Goal: Check status: Check status

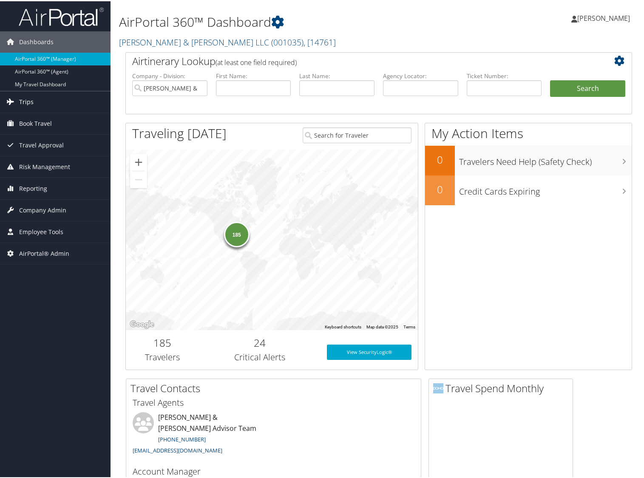
click at [27, 94] on span "Trips" at bounding box center [26, 100] width 14 height 21
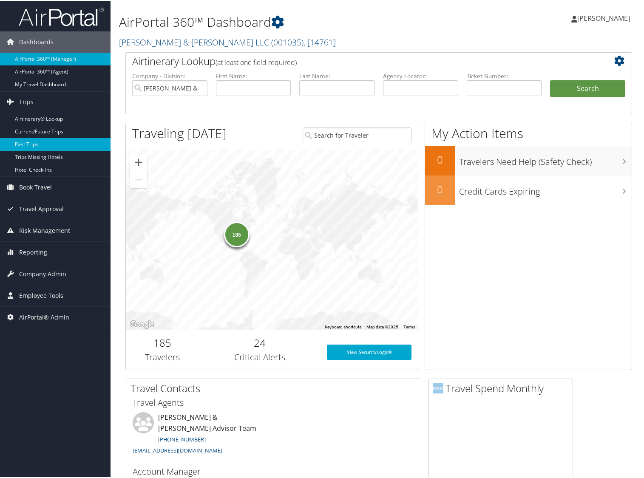
click at [25, 138] on link "Past Trips" at bounding box center [55, 143] width 110 height 13
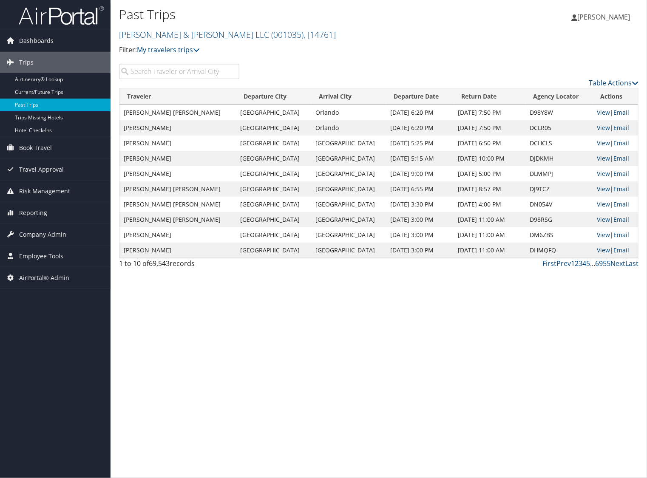
click at [409, 369] on div "Past Trips [PERSON_NAME] & [PERSON_NAME] LLC ( 001035 ) , [ 14761 ] [PERSON_NAM…" at bounding box center [378, 239] width 536 height 478
click at [26, 73] on span "Trips" at bounding box center [26, 62] width 14 height 21
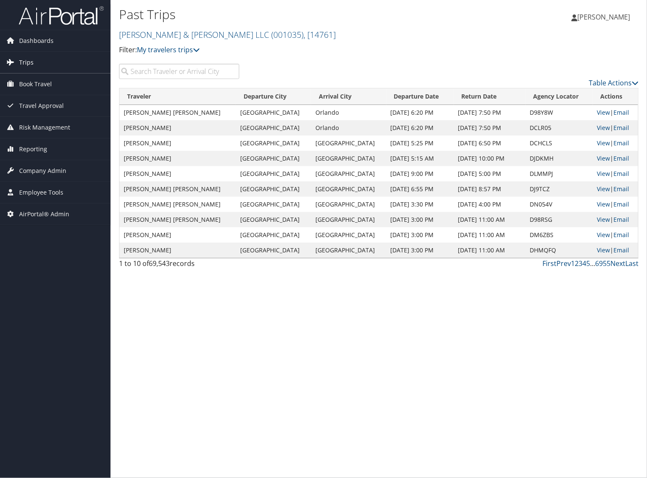
click at [28, 65] on span "Trips" at bounding box center [26, 62] width 14 height 21
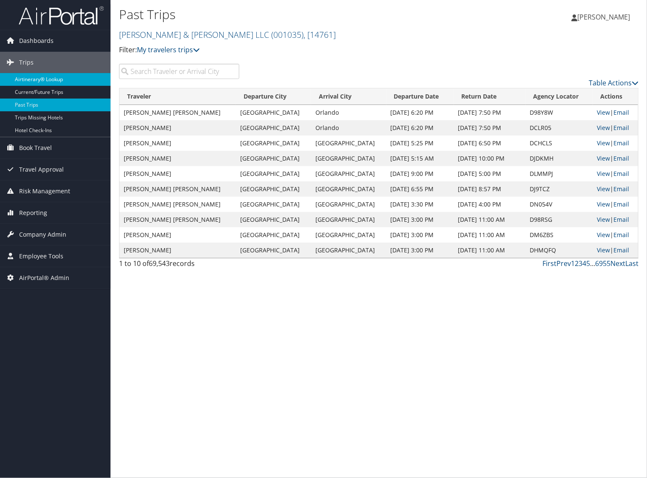
click at [65, 74] on link "Airtinerary® Lookup" at bounding box center [55, 79] width 110 height 13
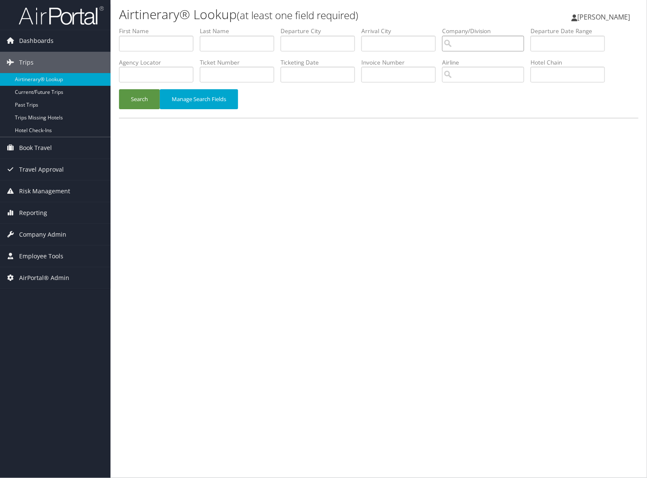
click at [475, 40] on input "search" at bounding box center [483, 44] width 82 height 16
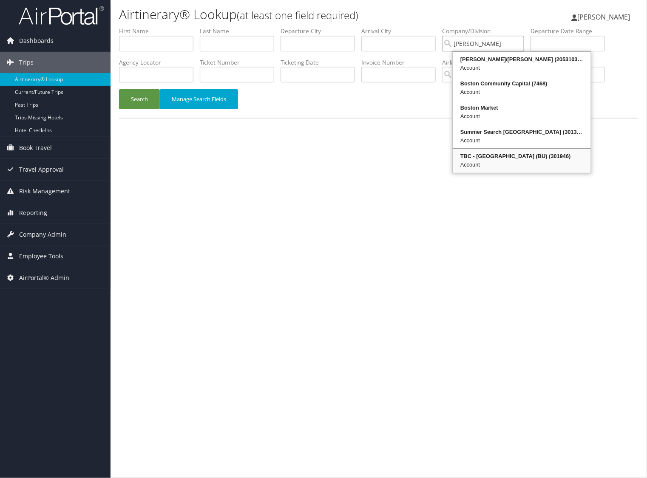
click at [483, 152] on div "TBC - [GEOGRAPHIC_DATA] (BU) (301946)" at bounding box center [522, 156] width 136 height 8
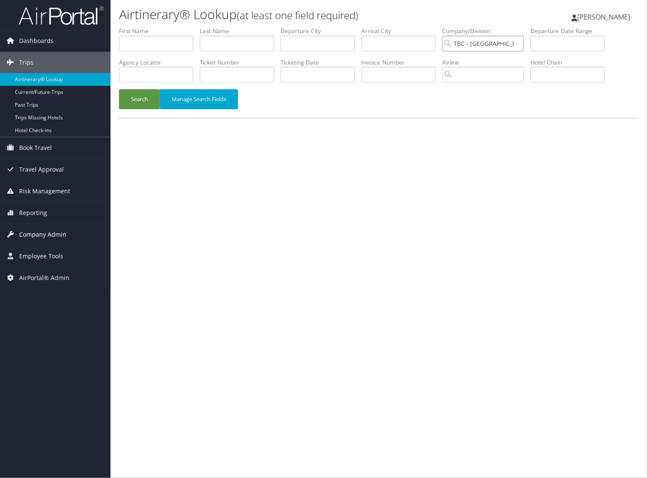
type input "TBC - [GEOGRAPHIC_DATA] (BU)"
click at [249, 76] on input "text" at bounding box center [237, 75] width 74 height 16
click at [119, 89] on button "Search" at bounding box center [139, 99] width 41 height 20
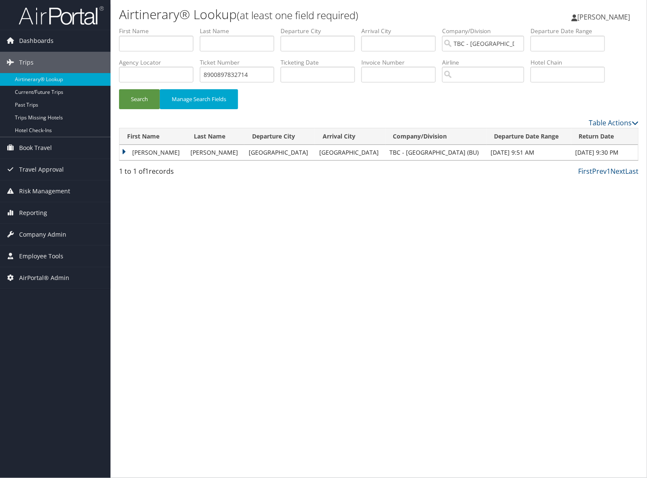
click at [127, 147] on td "[PERSON_NAME]" at bounding box center [152, 152] width 67 height 15
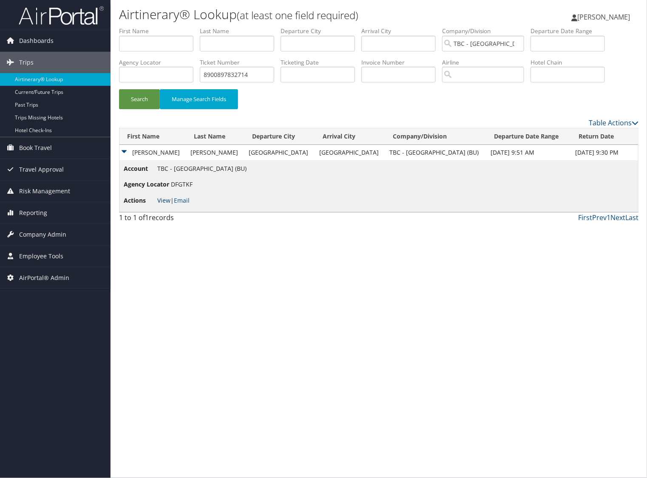
click at [168, 202] on link "View" at bounding box center [163, 200] width 13 height 8
drag, startPoint x: 250, startPoint y: 74, endPoint x: 238, endPoint y: 74, distance: 11.5
click at [238, 74] on input "8900897832714" at bounding box center [237, 75] width 74 height 16
type input "8900897831437"
click at [119, 89] on button "Search" at bounding box center [139, 99] width 41 height 20
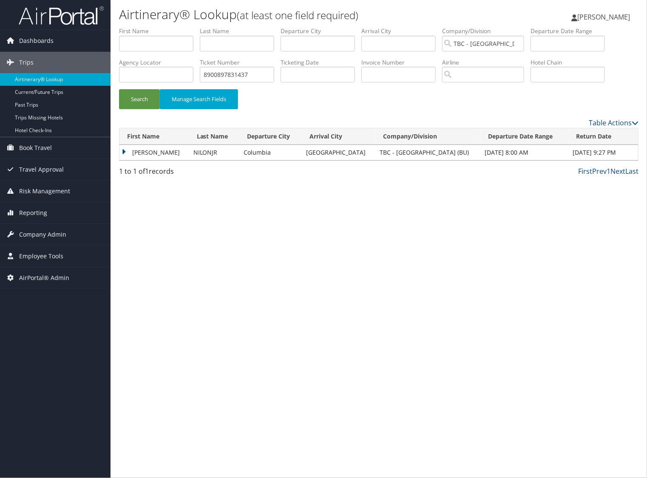
click at [124, 151] on td "[PERSON_NAME]" at bounding box center [154, 152] width 70 height 15
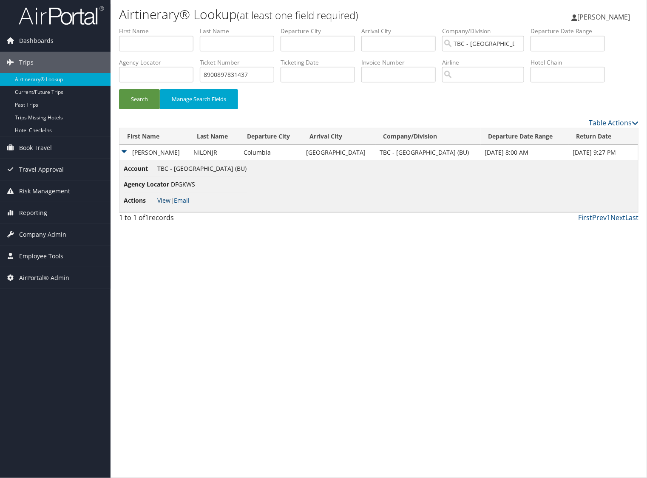
click at [159, 202] on link "View" at bounding box center [163, 200] width 13 height 8
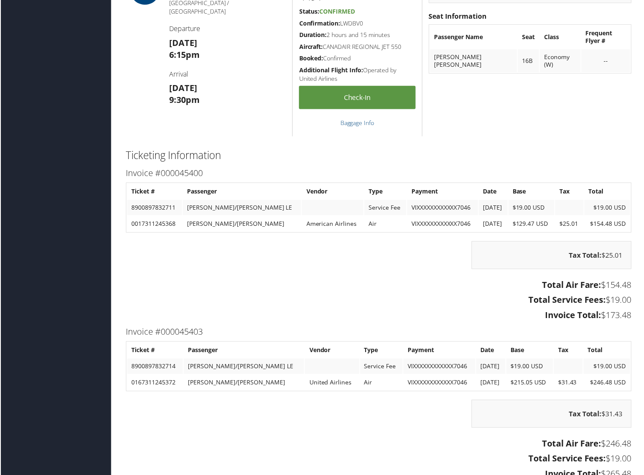
scroll to position [637, 0]
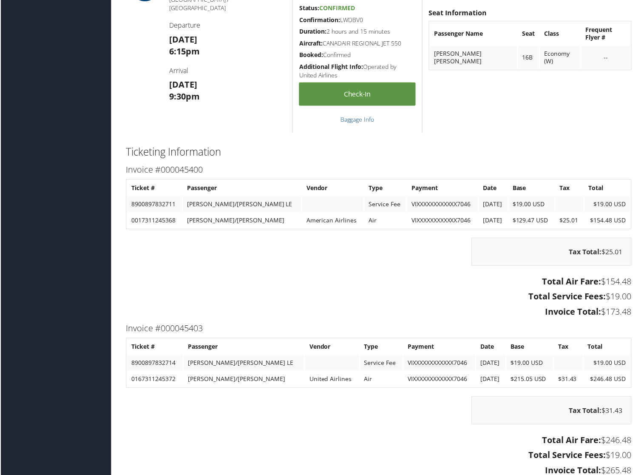
click at [374, 421] on div "Tax Total: $31.43" at bounding box center [378, 415] width 519 height 37
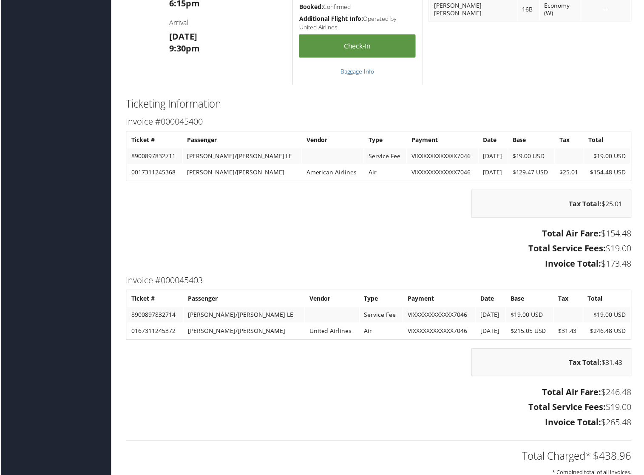
scroll to position [690, 0]
